Goal: Task Accomplishment & Management: Manage account settings

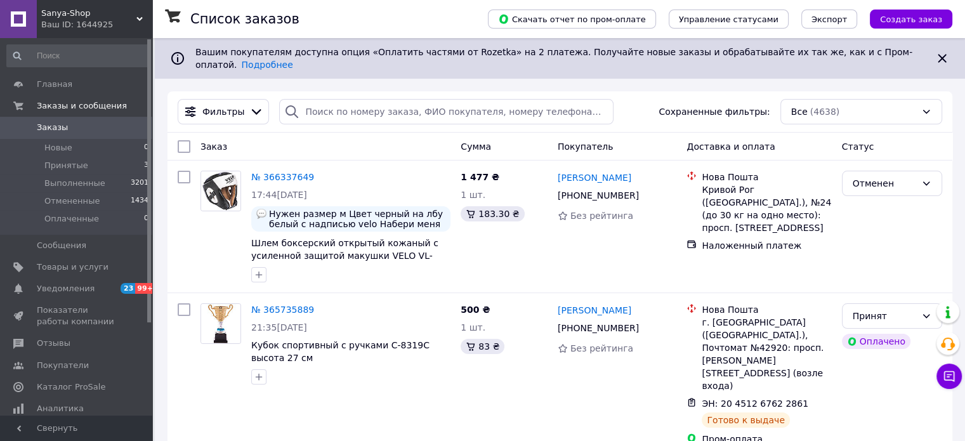
click at [138, 13] on div "Sanya-Shop Ваш ID: 1644925" at bounding box center [94, 19] width 115 height 38
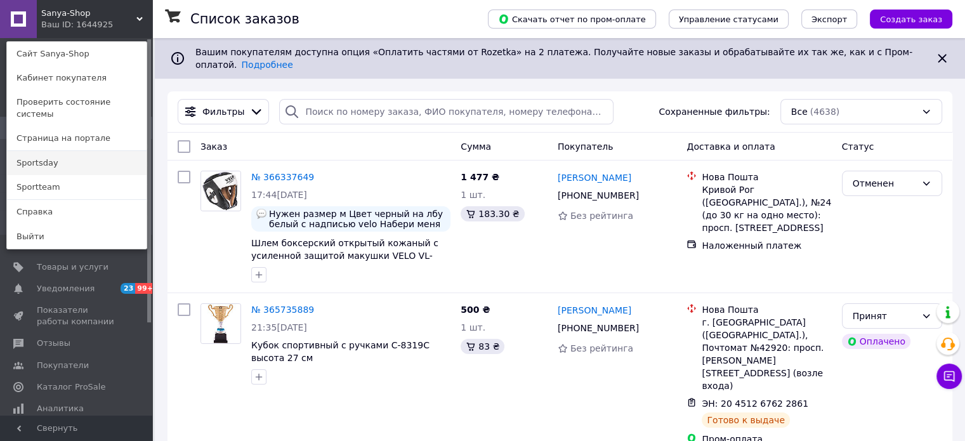
click at [50, 157] on link "Sportsday" at bounding box center [77, 163] width 140 height 24
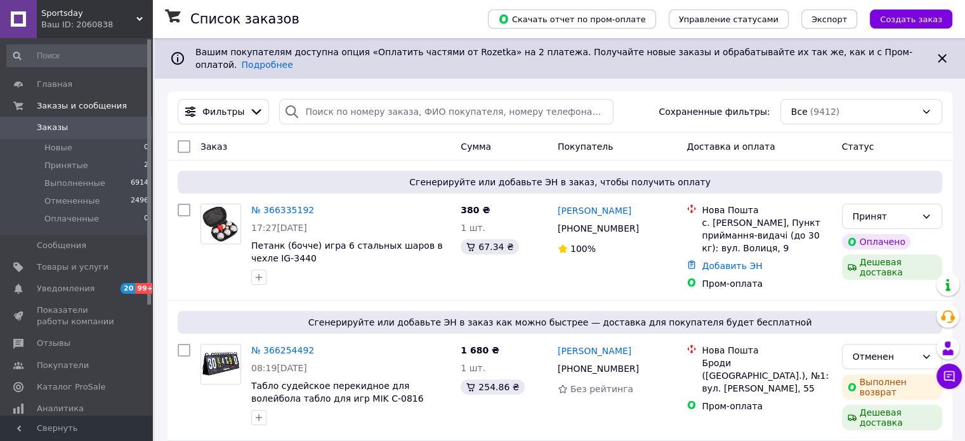
click at [132, 16] on span "Sportsday" at bounding box center [88, 13] width 95 height 11
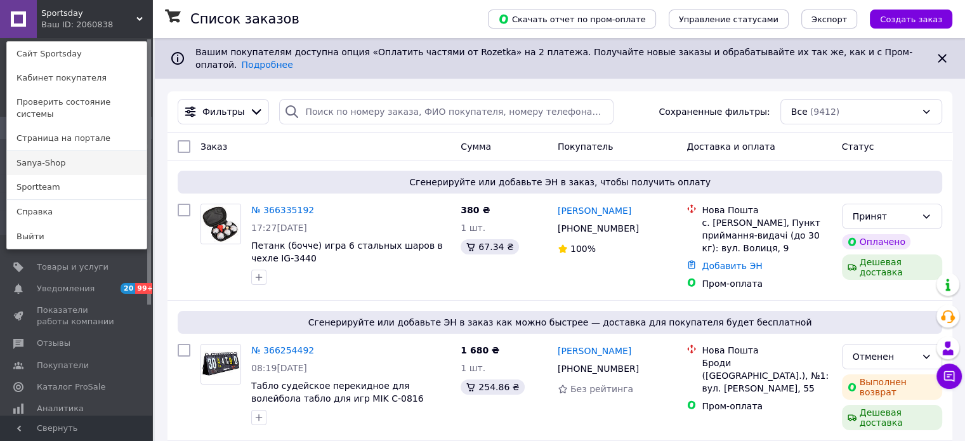
click at [81, 151] on link "Sanya-Shop" at bounding box center [77, 163] width 140 height 24
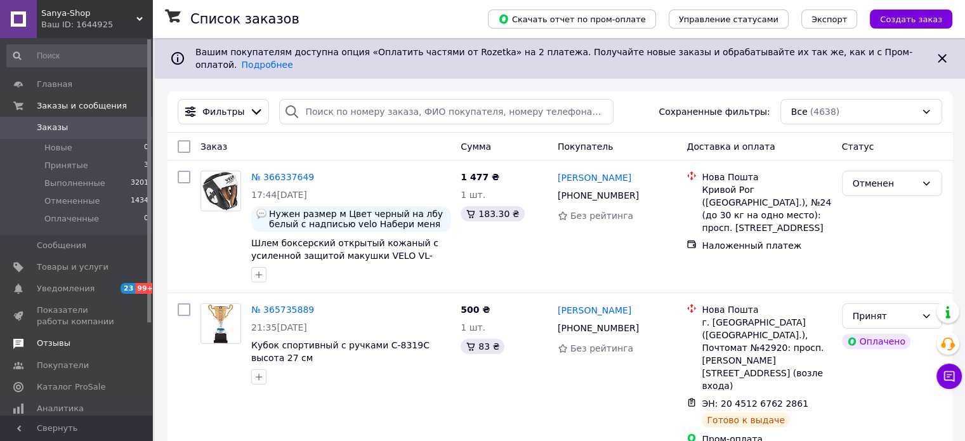
click at [70, 342] on span "Отзывы" at bounding box center [77, 342] width 81 height 11
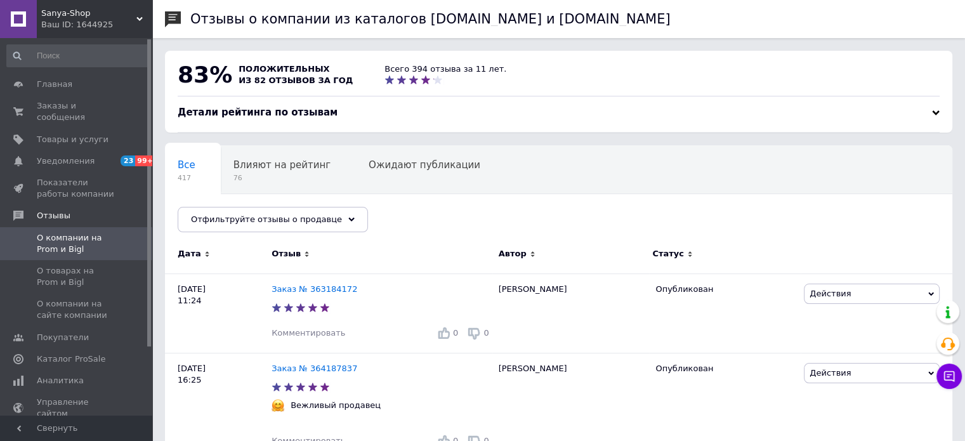
click at [147, 14] on div "Sanya-Shop Ваш ID: 1644925" at bounding box center [94, 19] width 115 height 38
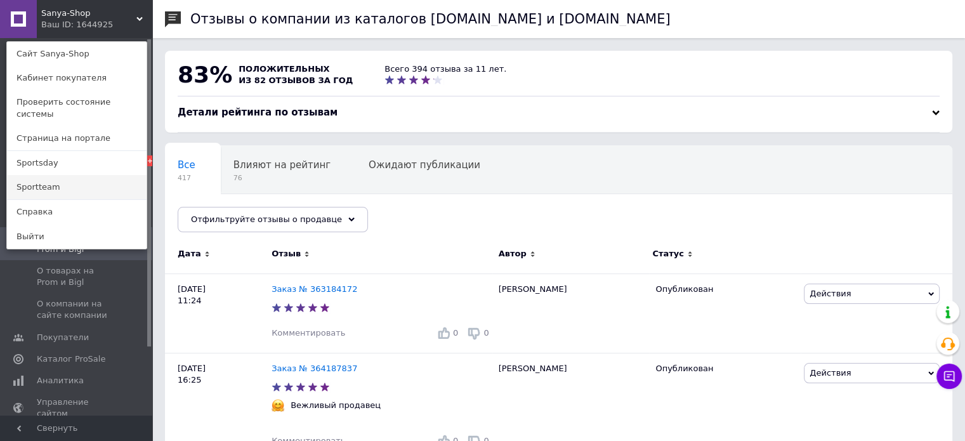
click at [83, 175] on link "Sportteam" at bounding box center [77, 187] width 140 height 24
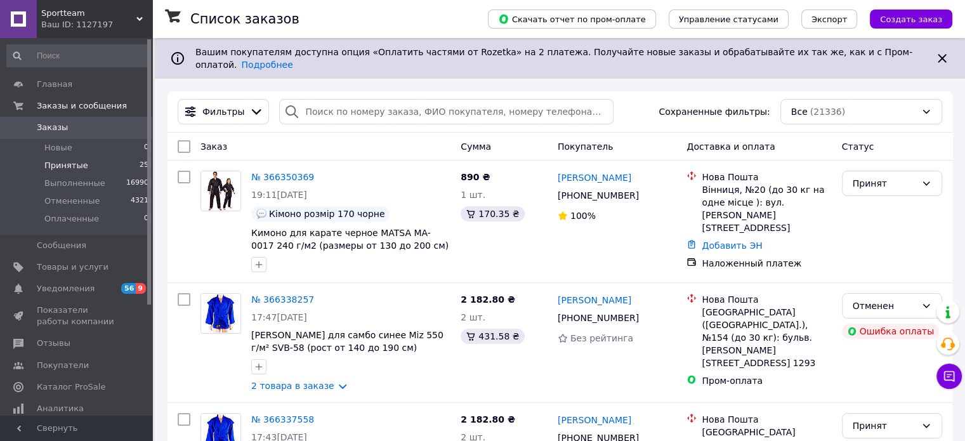
click at [101, 164] on li "Принятые 25" at bounding box center [78, 166] width 156 height 18
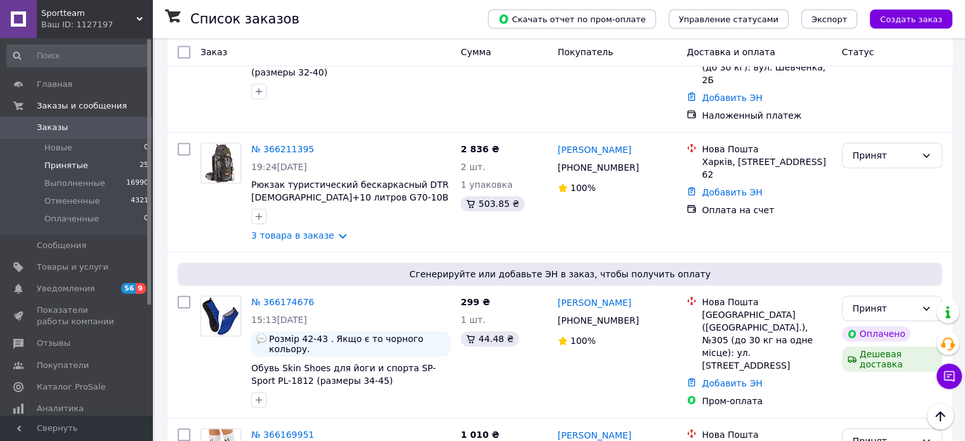
scroll to position [1243, 0]
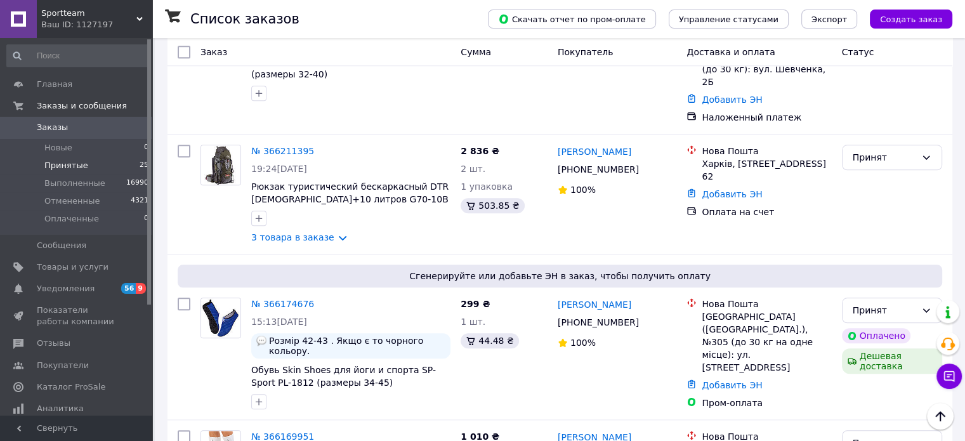
click at [135, 14] on span "Sportteam" at bounding box center [88, 13] width 95 height 11
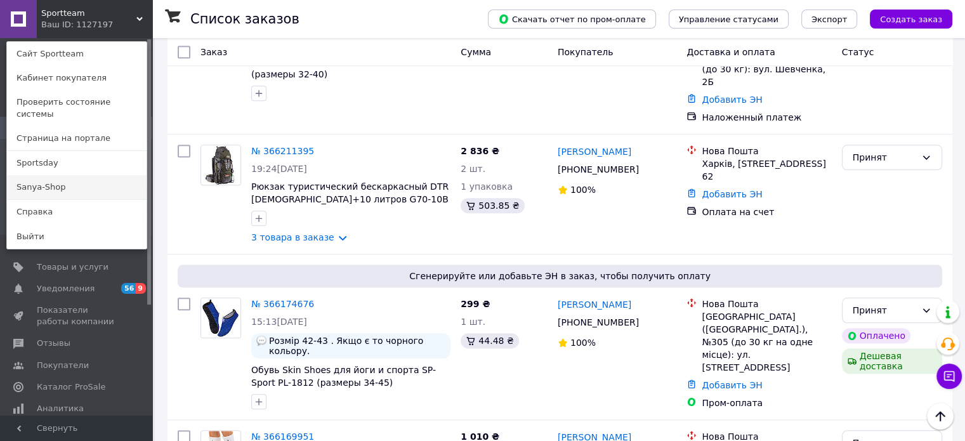
click at [74, 180] on link "Sanya-Shop" at bounding box center [77, 187] width 140 height 24
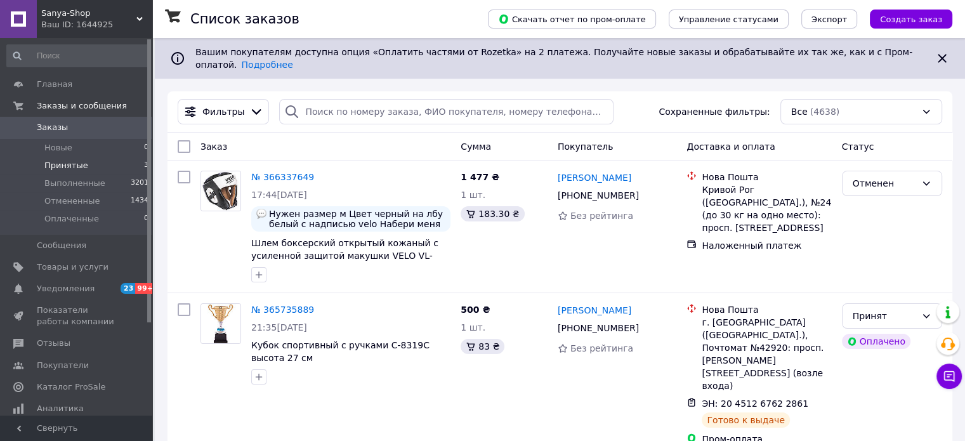
click at [90, 164] on li "Принятые 3" at bounding box center [78, 166] width 156 height 18
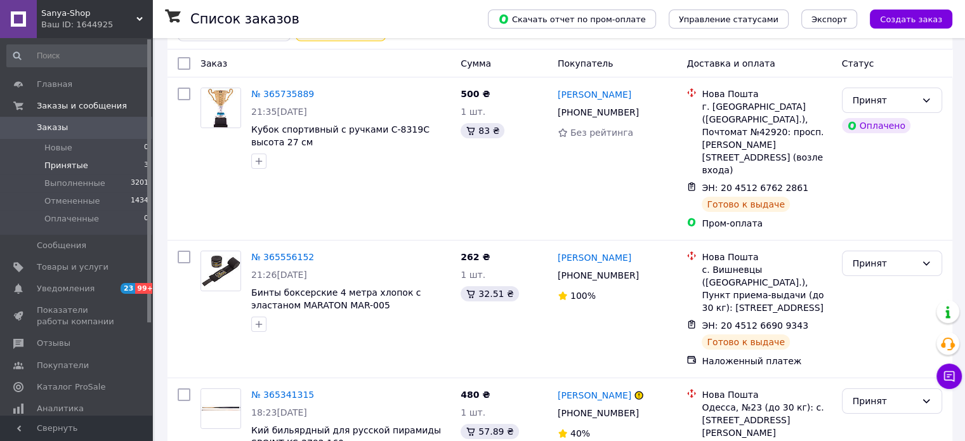
scroll to position [151, 0]
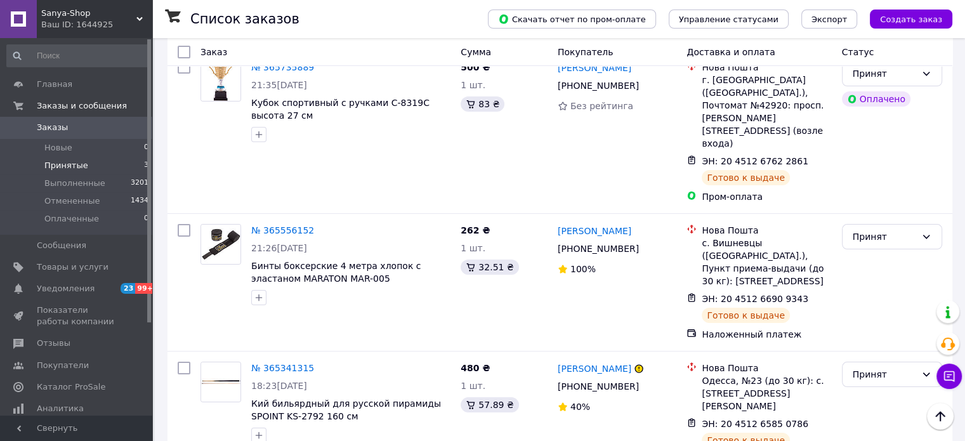
click at [139, 17] on icon at bounding box center [139, 19] width 6 height 6
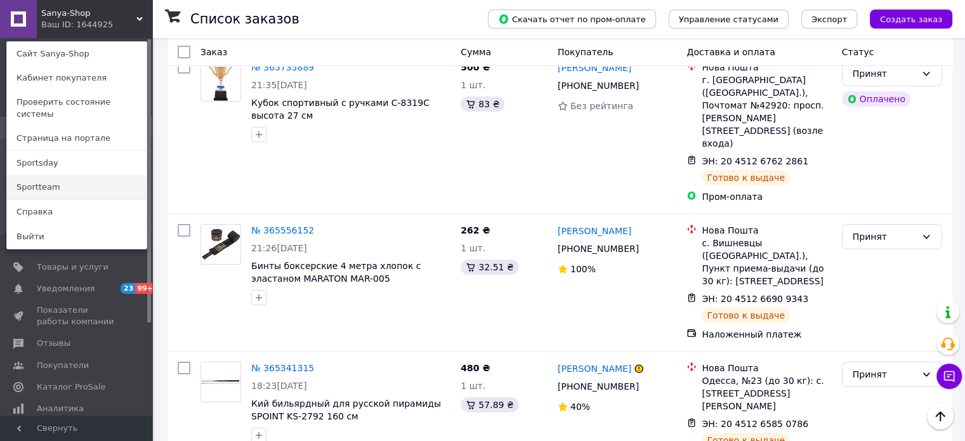
click at [90, 180] on link "Sportteam" at bounding box center [77, 187] width 140 height 24
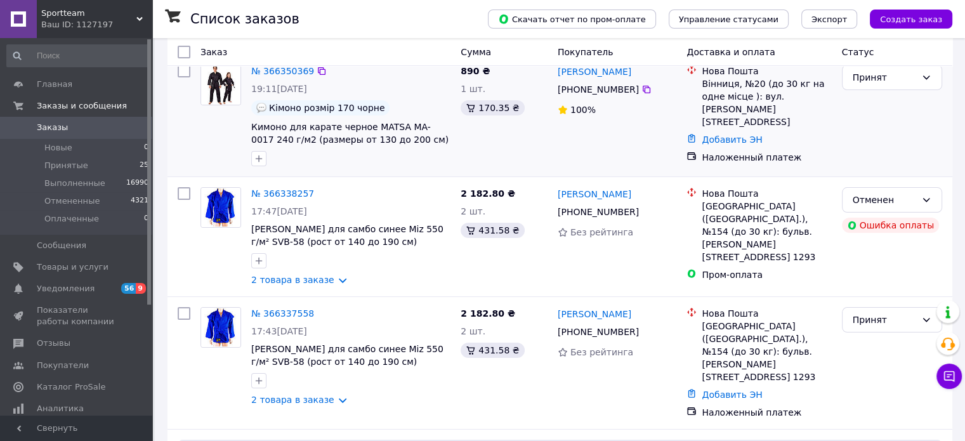
scroll to position [127, 0]
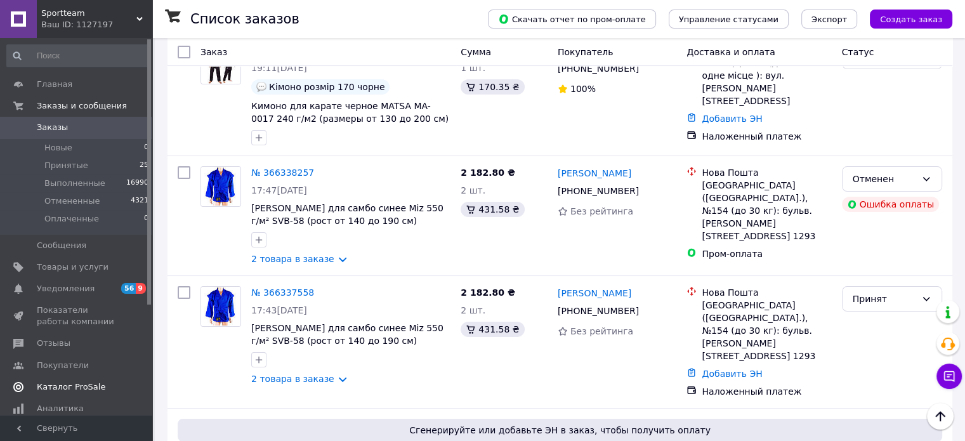
click at [86, 386] on span "Каталог ProSale" at bounding box center [71, 386] width 69 height 11
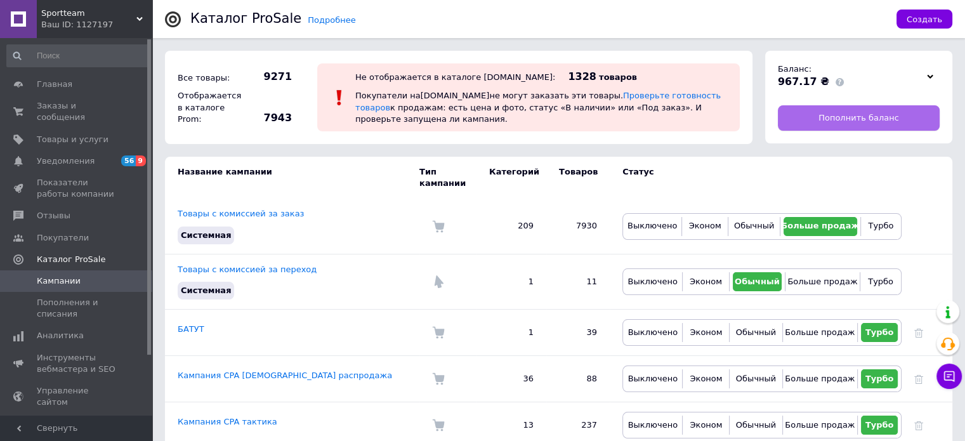
click at [858, 115] on span "Пополнить баланс" at bounding box center [858, 117] width 81 height 11
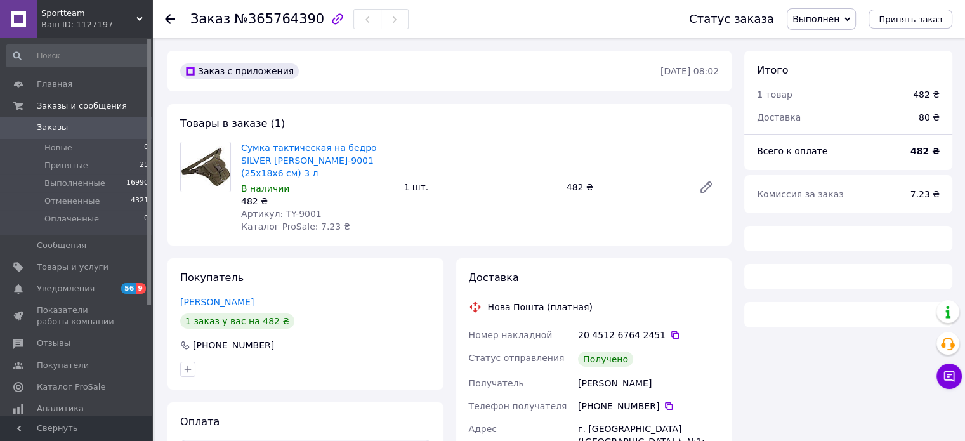
click at [77, 127] on span "Заказы" at bounding box center [77, 127] width 81 height 11
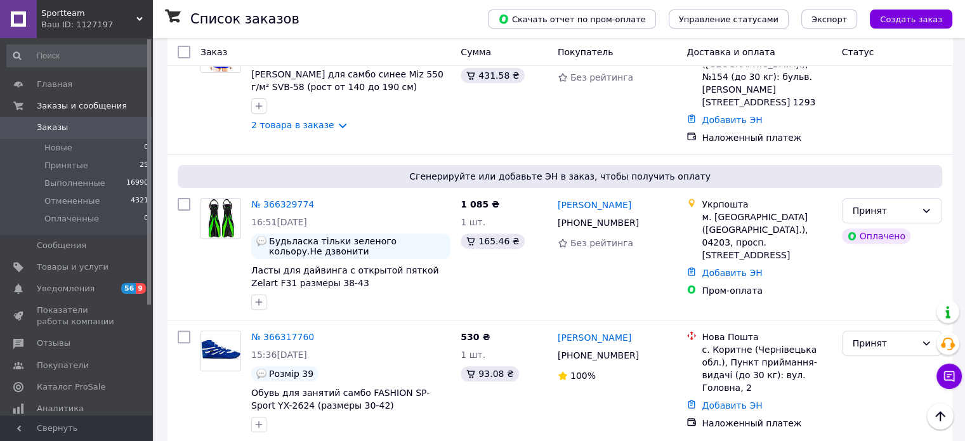
scroll to position [127, 0]
